Goal: Task Accomplishment & Management: Manage account settings

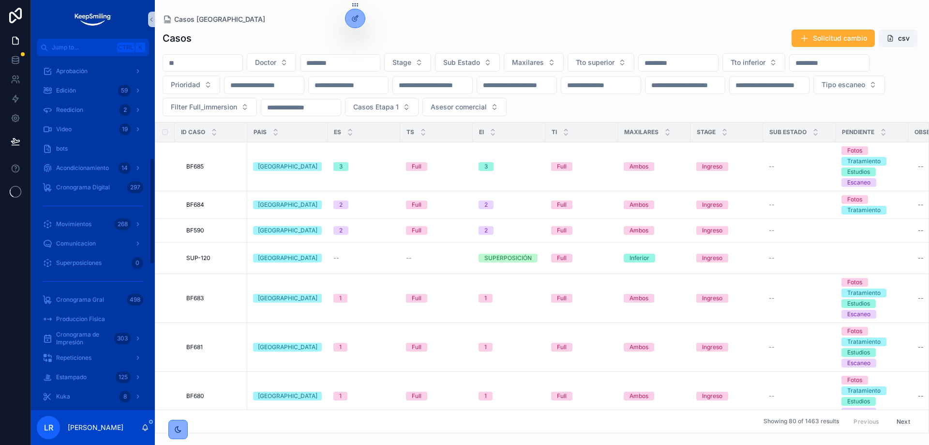
scroll to position [339, 0]
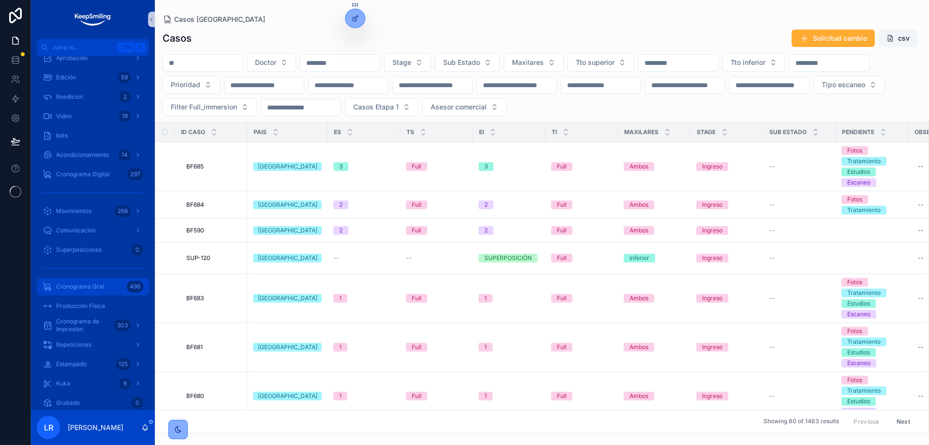
click at [95, 281] on div "Cronograma Gral 498" at bounding box center [93, 286] width 101 height 15
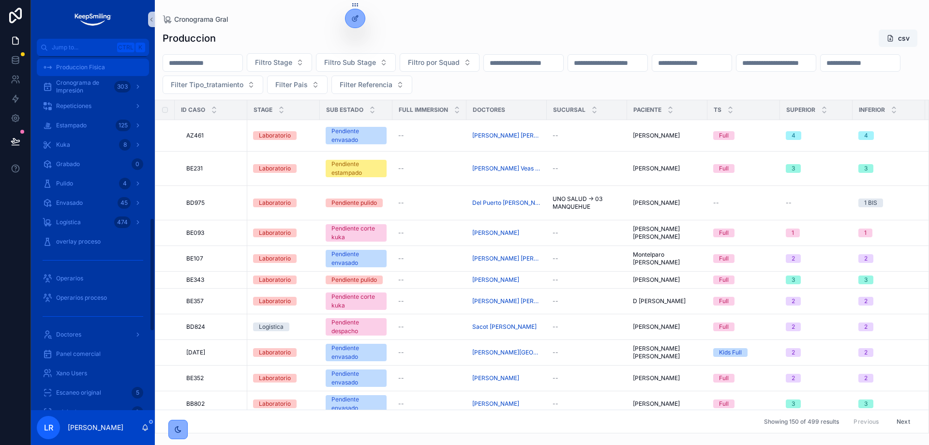
scroll to position [503, 0]
click at [91, 87] on span "Cronograma de Impresión" at bounding box center [83, 82] width 54 height 15
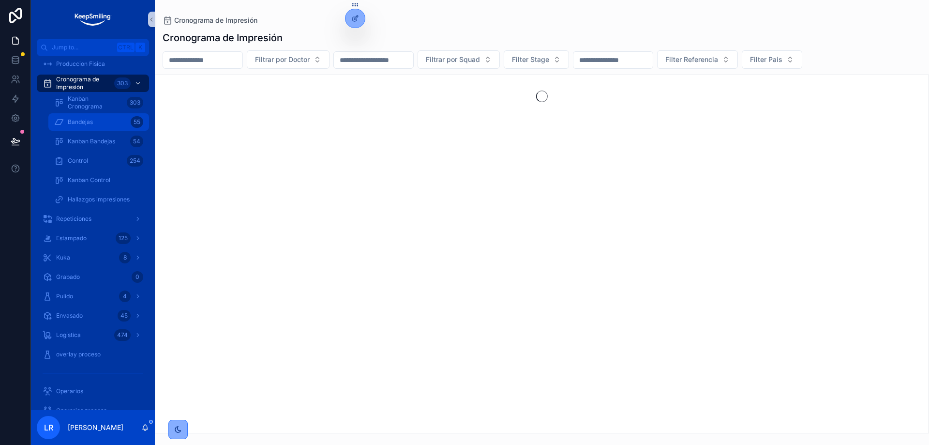
click at [87, 122] on span "Bandejas" at bounding box center [80, 122] width 25 height 8
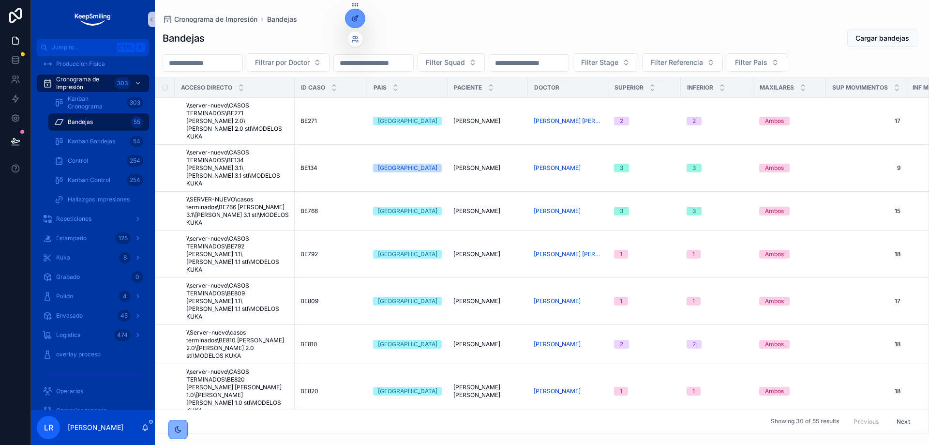
click at [354, 18] on icon at bounding box center [355, 19] width 8 height 8
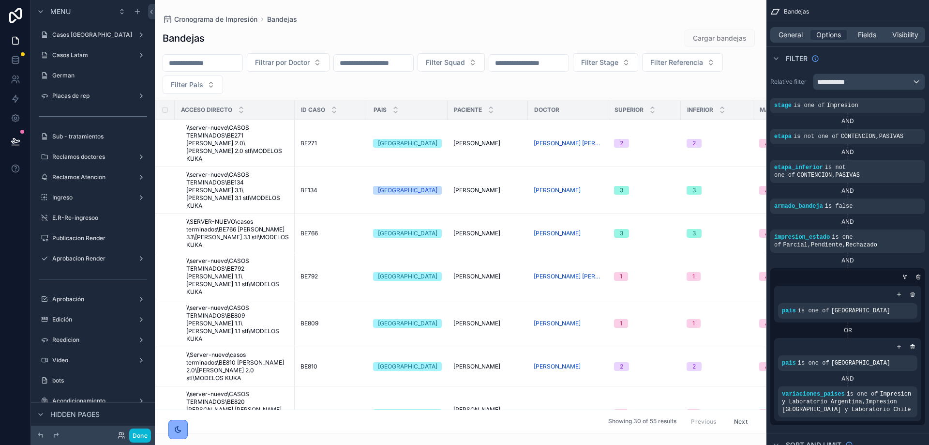
drag, startPoint x: 315, startPoint y: 427, endPoint x: 361, endPoint y: 429, distance: 45.5
click at [361, 429] on div "scrollable content" at bounding box center [460, 222] width 611 height 445
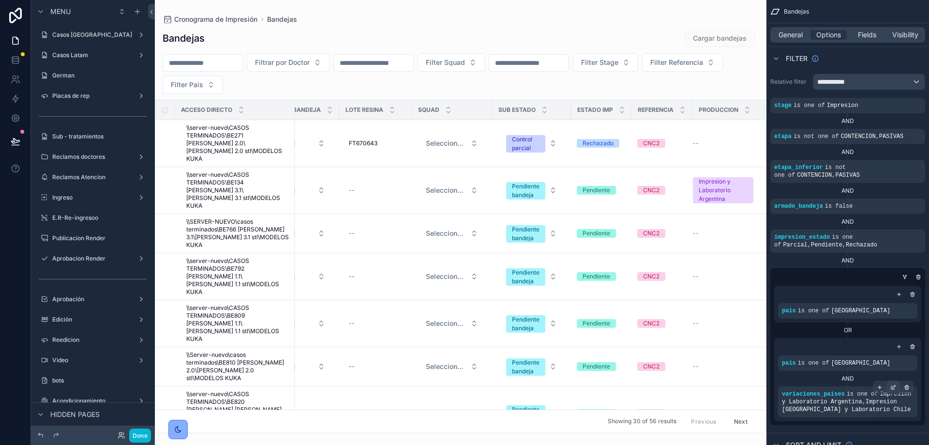
click at [895, 388] on icon "scrollable content" at bounding box center [893, 387] width 6 height 6
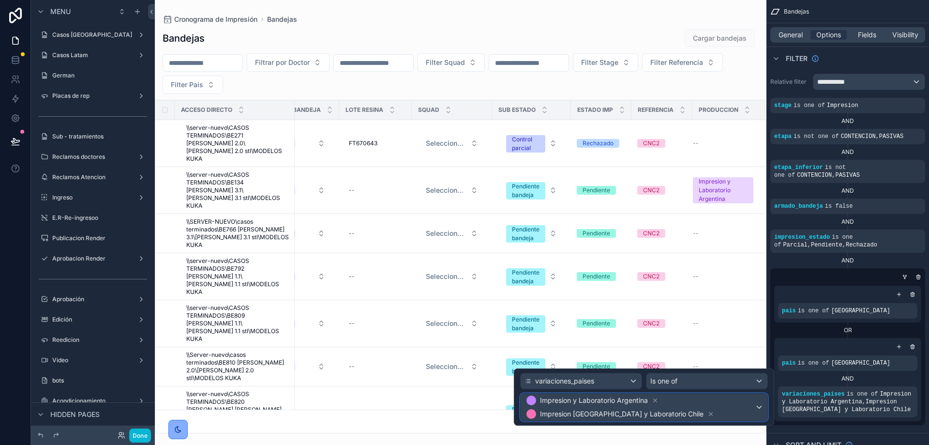
click at [758, 407] on div "Impresion y Laboratorio Argentina Impresion [GEOGRAPHIC_DATA] y Laboratorio Chi…" at bounding box center [644, 406] width 247 height 27
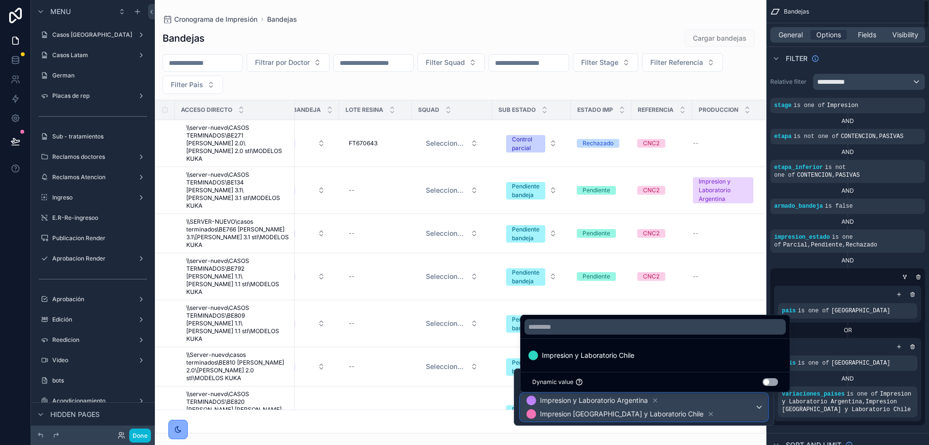
scroll to position [242, 897]
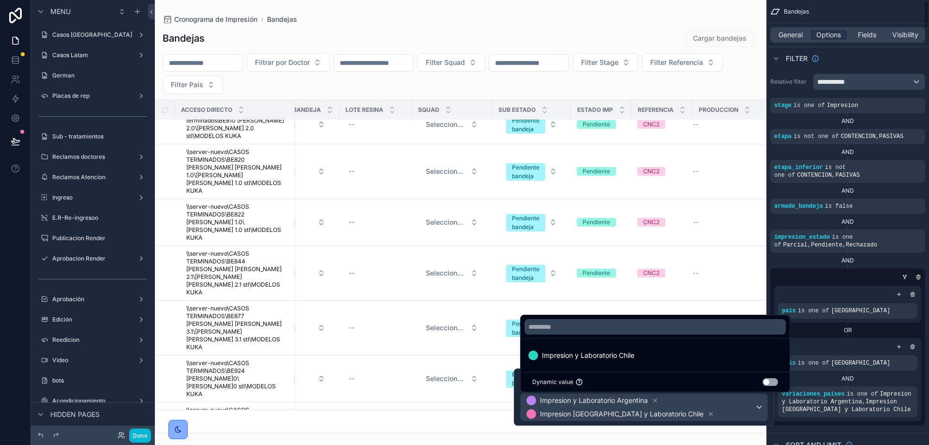
click at [802, 380] on div "AND" at bounding box center [847, 378] width 139 height 8
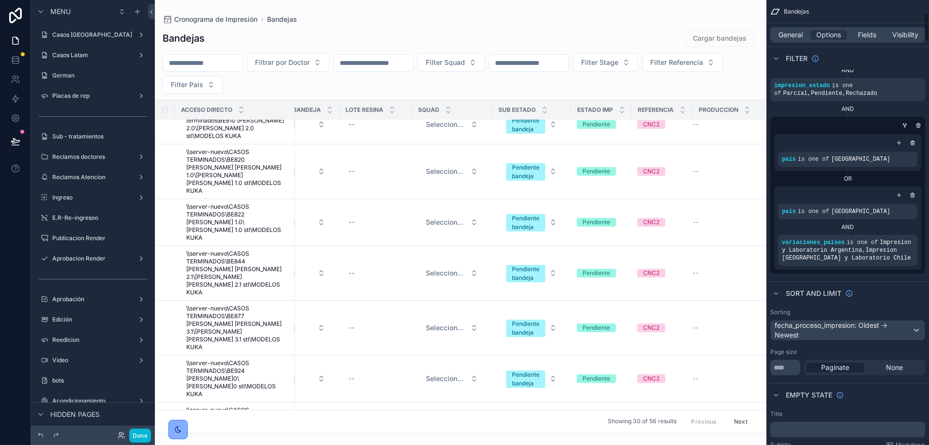
scroll to position [145, 0]
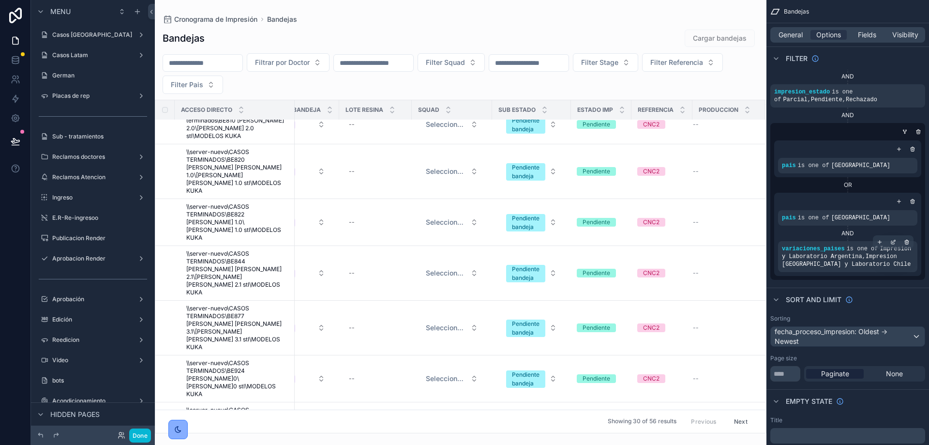
drag, startPoint x: 875, startPoint y: 261, endPoint x: 849, endPoint y: 245, distance: 30.6
click at [852, 245] on div "variaciones_paises is one of Impresion y Laboratorio Argentina , Impresion Arge…" at bounding box center [848, 256] width 132 height 23
click at [847, 252] on span "is one of" at bounding box center [862, 248] width 31 height 7
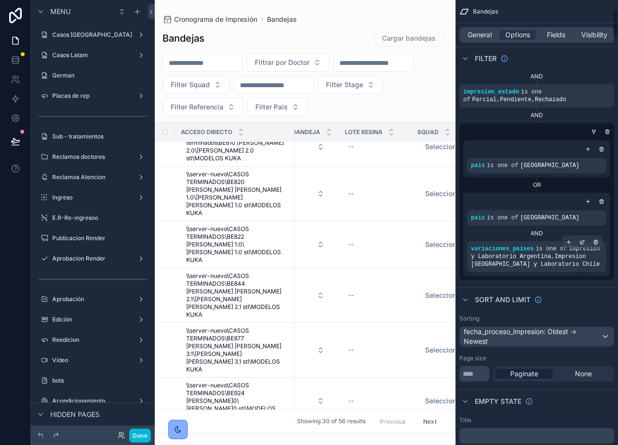
click at [563, 255] on span "Impresion y Laboratorio Argentina , Impresion [GEOGRAPHIC_DATA] y Laboratorio C…" at bounding box center [535, 256] width 129 height 22
click at [565, 255] on span "Impresion y Laboratorio Argentina , Impresion [GEOGRAPHIC_DATA] y Laboratorio C…" at bounding box center [535, 256] width 129 height 22
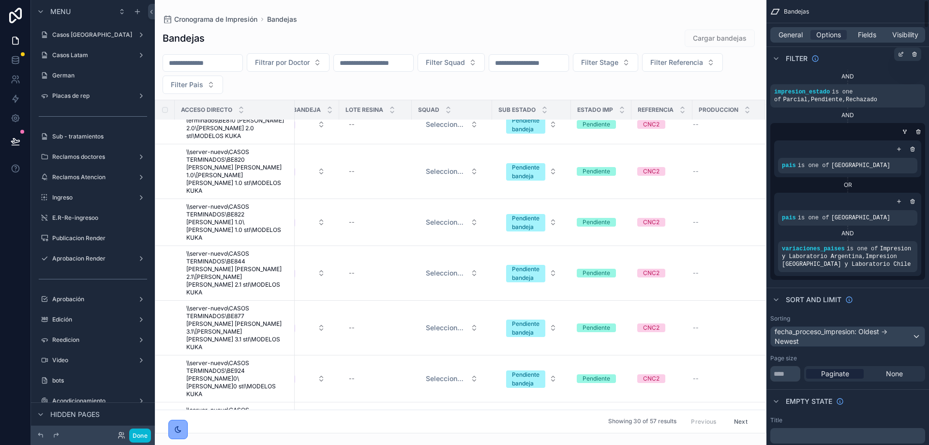
scroll to position [0, 0]
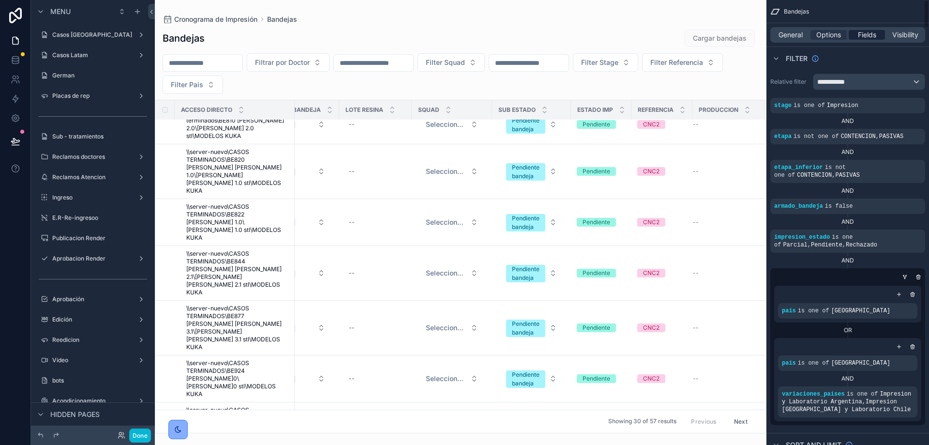
click at [858, 31] on span "Fields" at bounding box center [867, 35] width 18 height 10
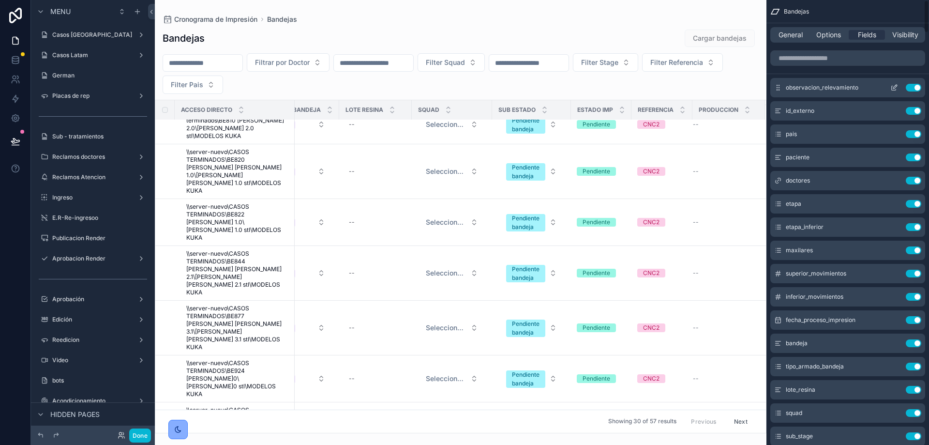
click at [896, 87] on icon "scrollable content" at bounding box center [894, 88] width 8 height 8
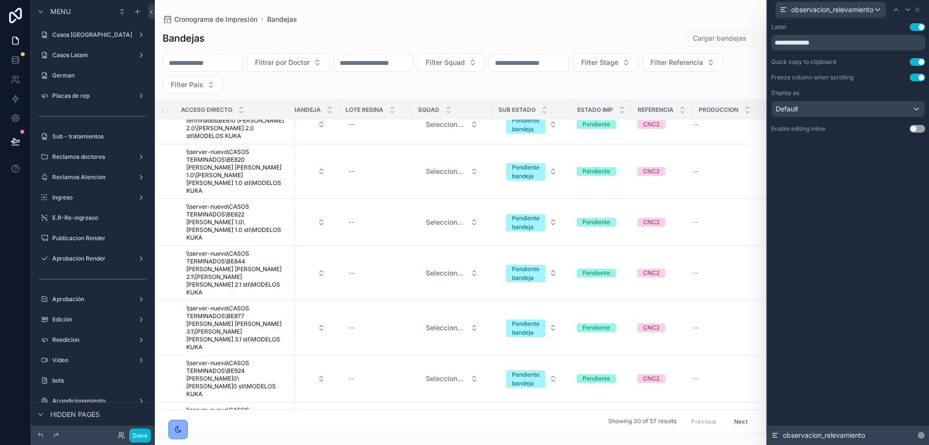
click at [807, 429] on div "observacion_relevamiento" at bounding box center [848, 434] width 162 height 19
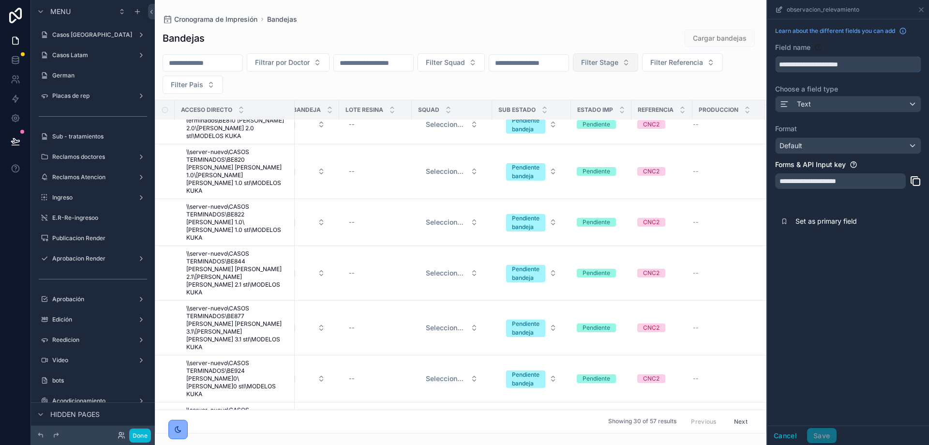
drag, startPoint x: 866, startPoint y: 65, endPoint x: 697, endPoint y: 54, distance: 169.2
click at [699, 55] on div "Jump to... Ctrl K Casos [GEOGRAPHIC_DATA] 1466 Casos Latam 398 German 4143 Plac…" at bounding box center [542, 222] width 774 height 445
drag, startPoint x: 785, startPoint y: 431, endPoint x: 790, endPoint y: 419, distance: 12.1
click at [785, 431] on button "Cancel" at bounding box center [785, 435] width 36 height 15
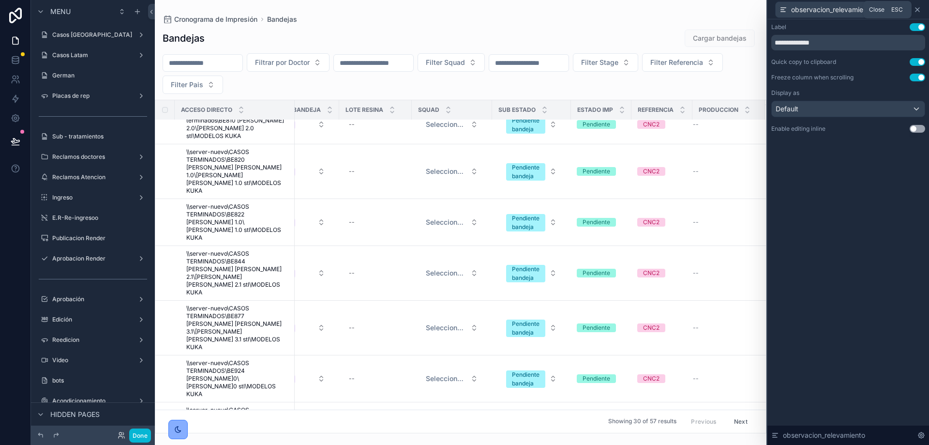
click at [920, 7] on icon at bounding box center [917, 10] width 8 height 8
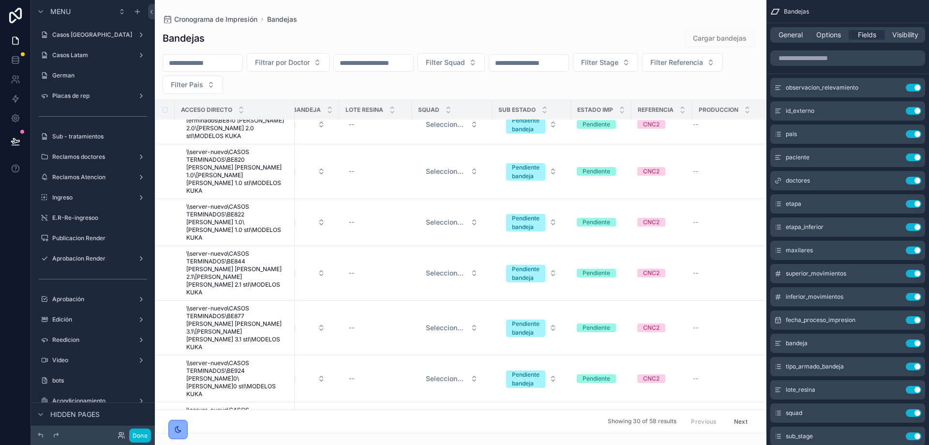
click at [486, 91] on div "Filtrar por Doctor Filter Squad Filter Stage Filter Referencia Filter Pais" at bounding box center [460, 73] width 611 height 41
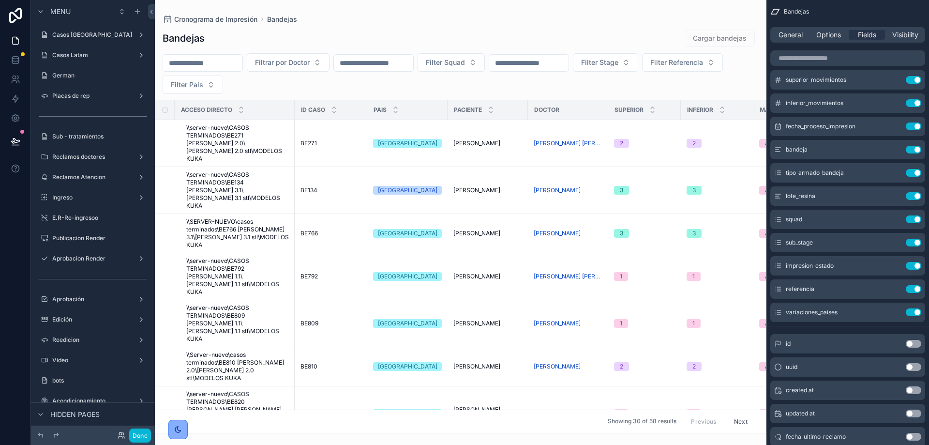
click at [208, 56] on input "scrollable content" at bounding box center [202, 63] width 79 height 14
type input "*"
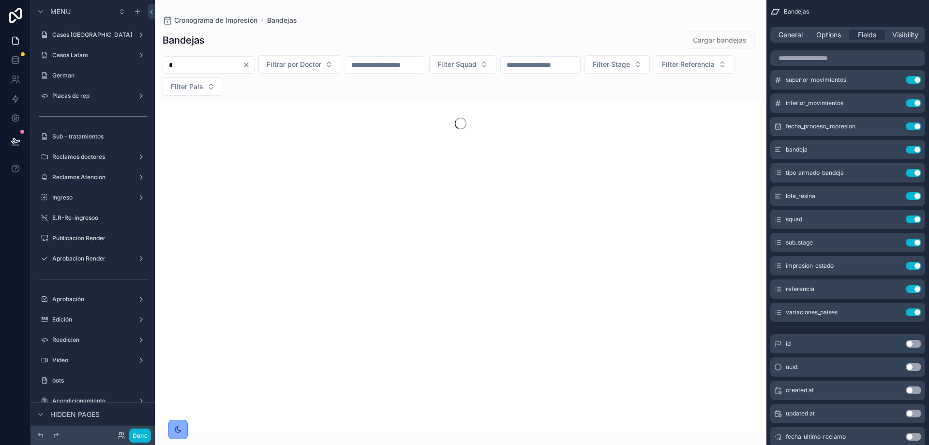
drag, startPoint x: 190, startPoint y: 64, endPoint x: 161, endPoint y: 60, distance: 28.9
click at [162, 60] on div "* Filtrar por Doctor Filter Squad Filter Stage Filter Referencia Filter Pais" at bounding box center [460, 75] width 611 height 41
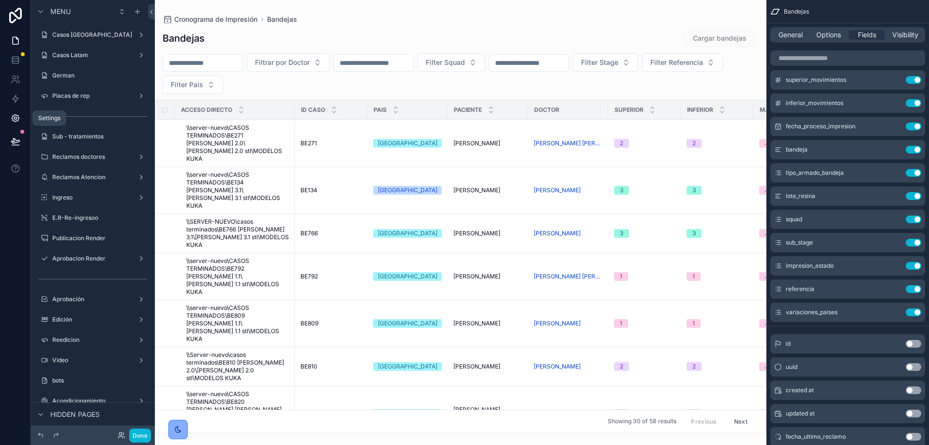
click at [15, 117] on icon at bounding box center [15, 118] width 2 height 2
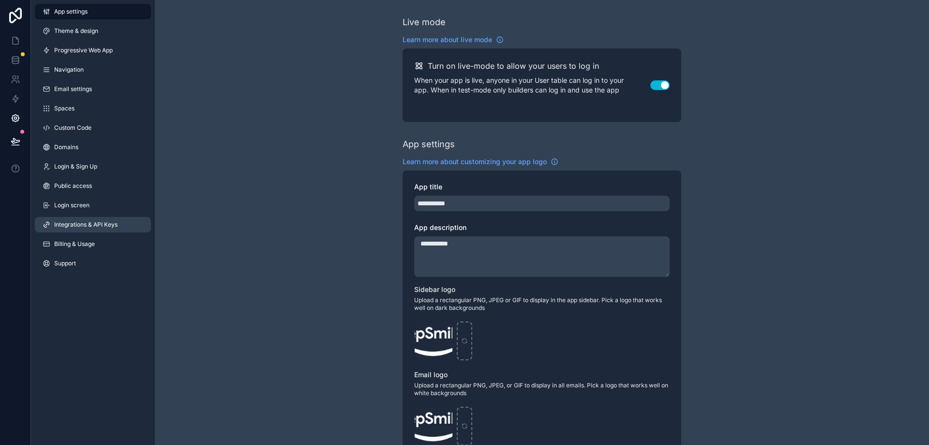
click at [76, 221] on span "Integrations & API Keys" at bounding box center [85, 225] width 63 height 8
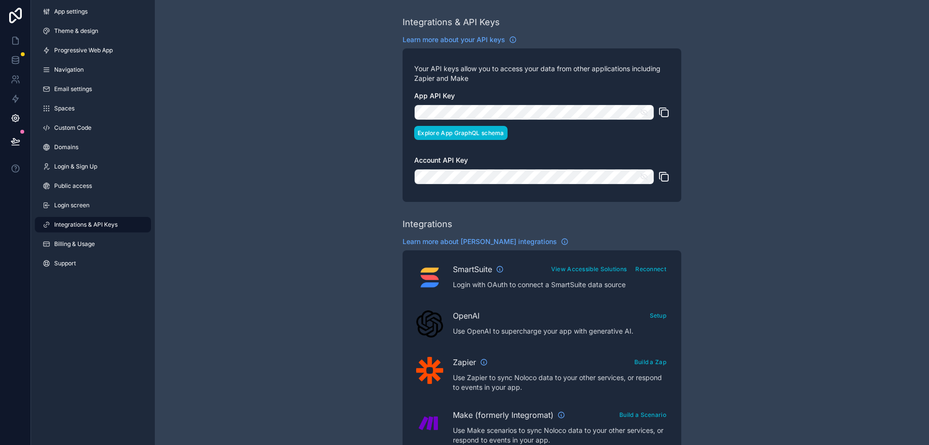
click at [490, 135] on button "Explore App GraphQL schema" at bounding box center [460, 133] width 93 height 14
click at [9, 39] on link at bounding box center [15, 40] width 30 height 19
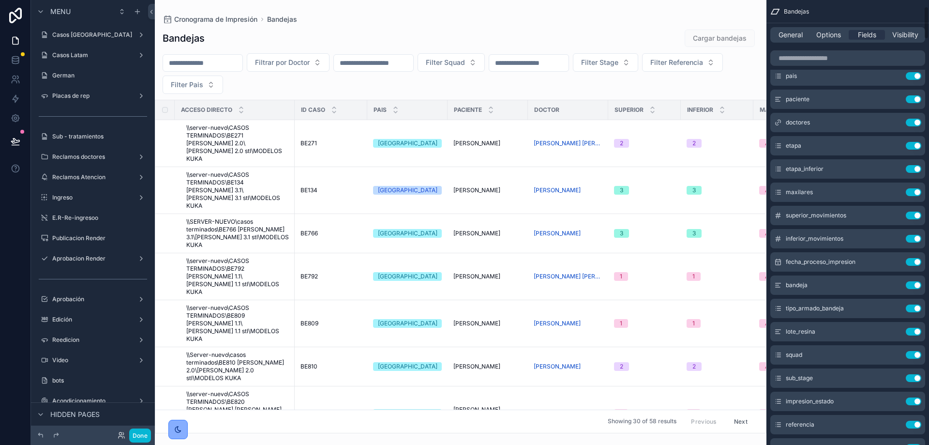
scroll to position [97, 0]
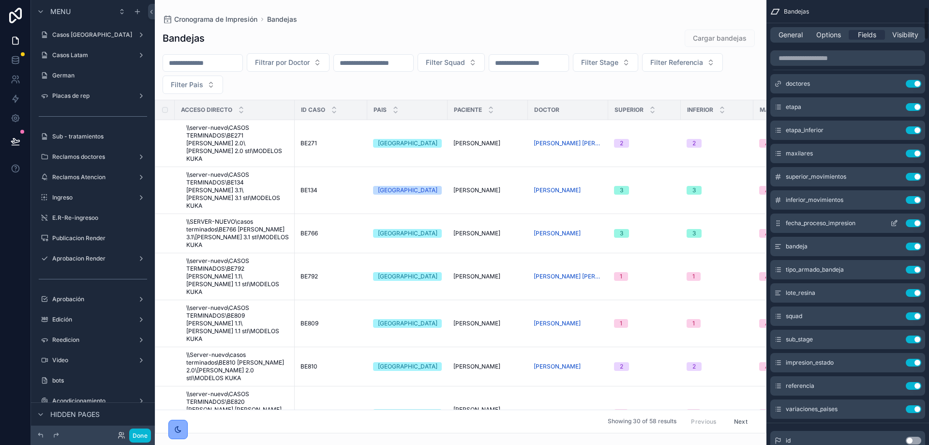
click at [892, 226] on icon "scrollable content" at bounding box center [894, 224] width 4 height 4
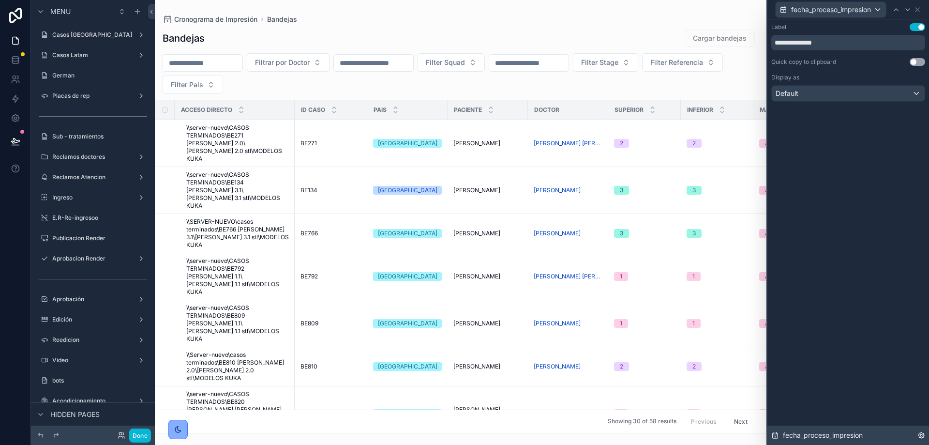
click at [854, 438] on span "fecha_proceso_impresion" at bounding box center [823, 435] width 80 height 10
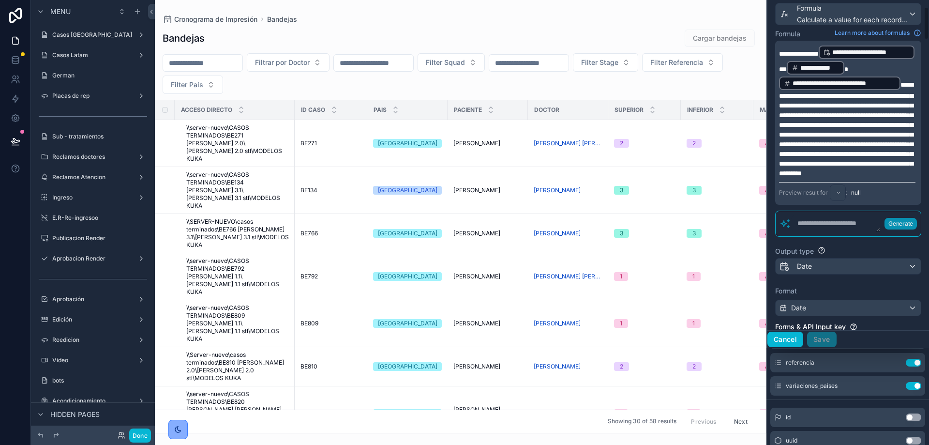
click at [788, 345] on button "Cancel" at bounding box center [785, 338] width 36 height 15
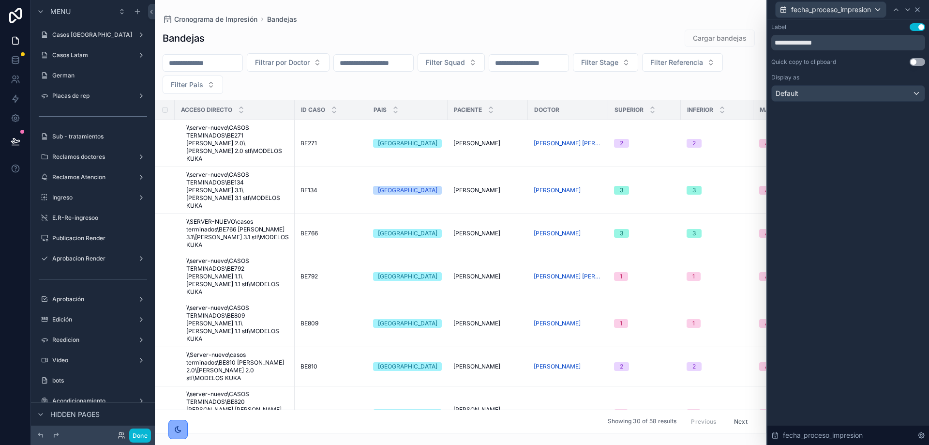
click at [919, 11] on icon at bounding box center [917, 10] width 4 height 4
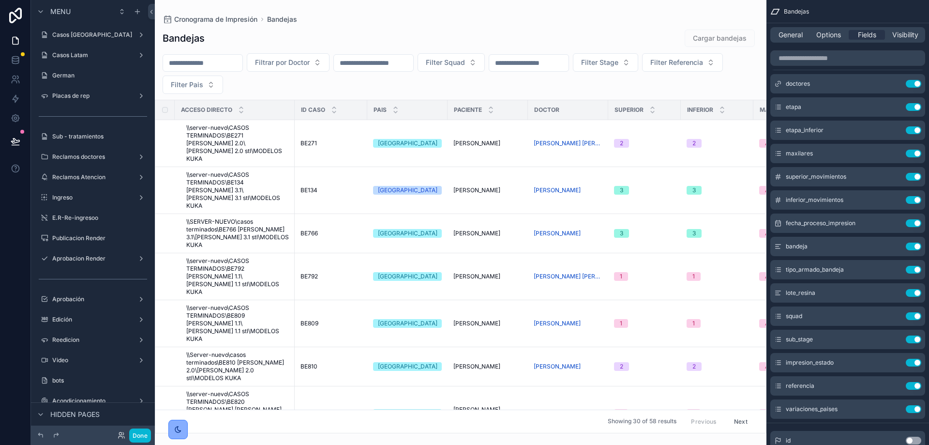
click at [591, 18] on div "Cronograma de Impresión Bandejas" at bounding box center [461, 19] width 596 height 8
click at [20, 113] on link at bounding box center [15, 117] width 30 height 19
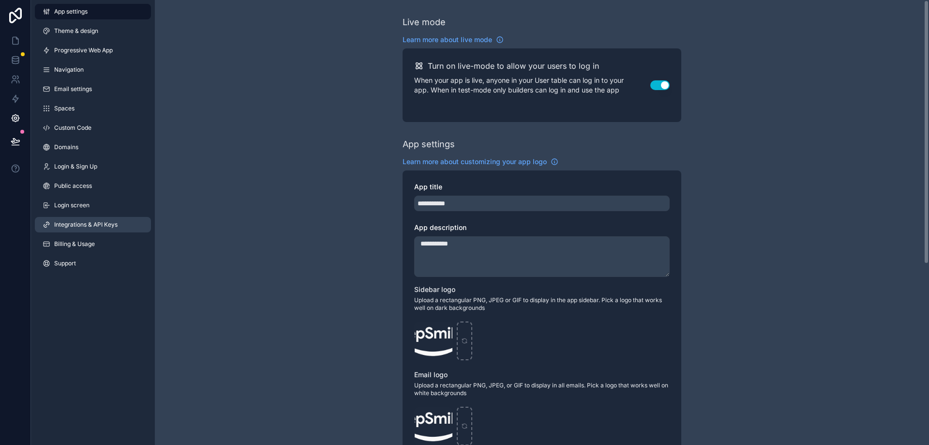
click at [77, 222] on span "Integrations & API Keys" at bounding box center [85, 225] width 63 height 8
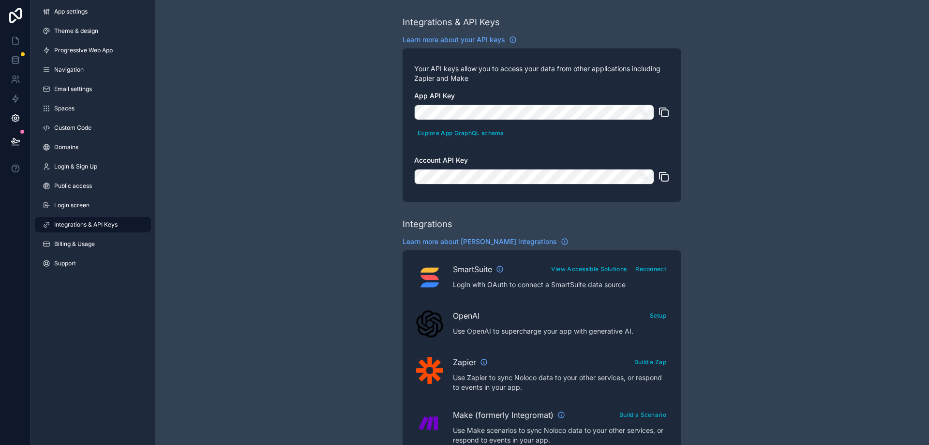
click at [665, 113] on icon "scrollable content" at bounding box center [664, 112] width 12 height 12
click at [277, 96] on div "Integrations & API Keys Learn more about your API keys Your API keys allow you …" at bounding box center [542, 431] width 774 height 862
